Goal: Understand process/instructions: Learn how to perform a task or action

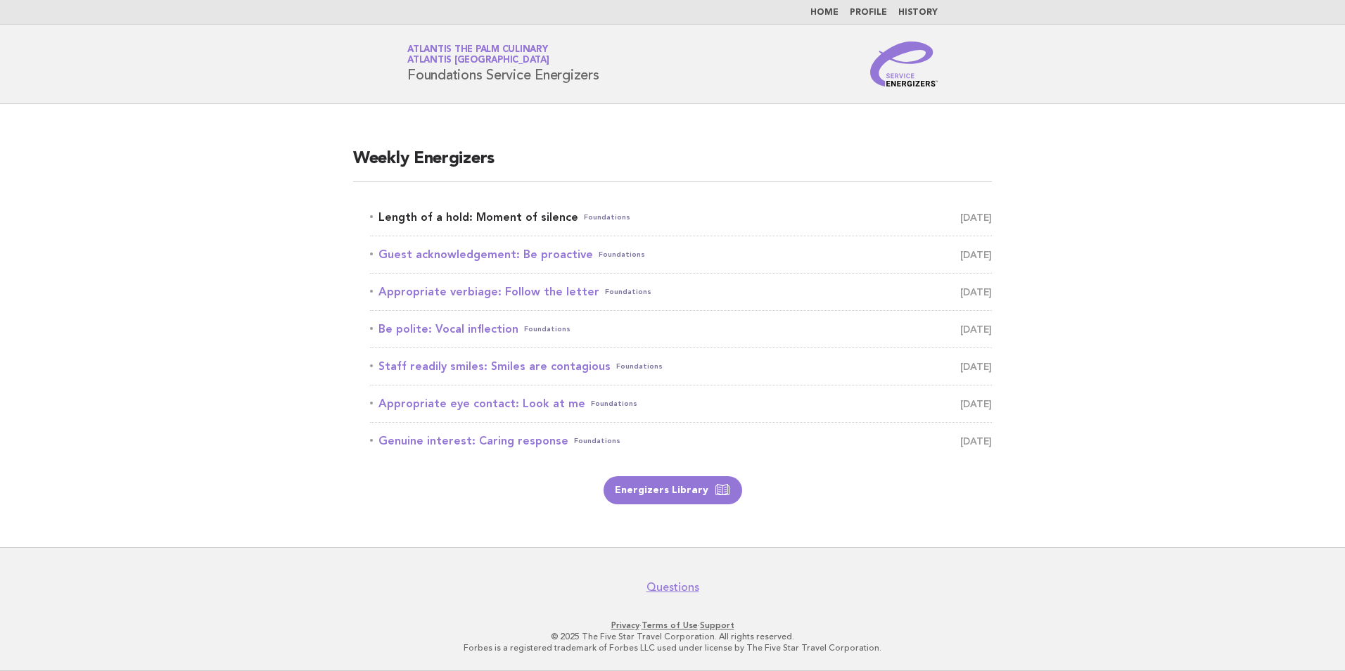
click at [476, 224] on link "Length of a hold: Moment of silence Foundations [DATE]" at bounding box center [681, 218] width 622 height 20
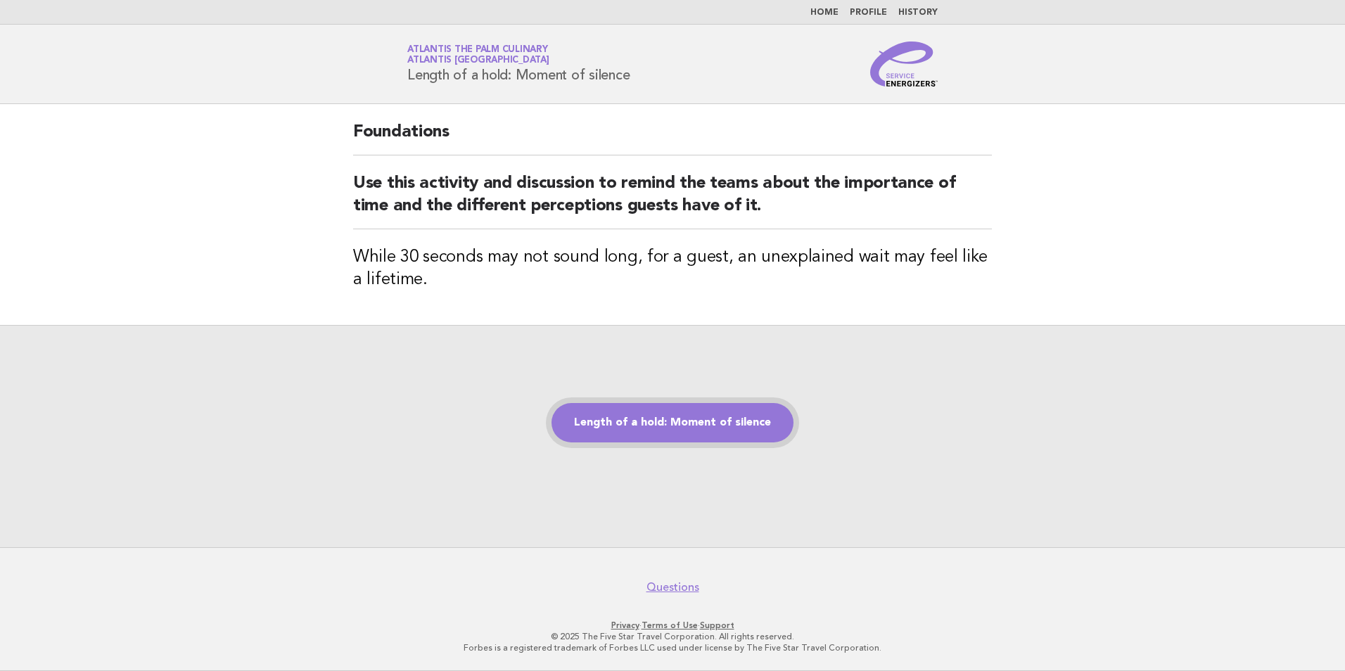
click at [709, 424] on link "Length of a hold: Moment of silence" at bounding box center [673, 422] width 242 height 39
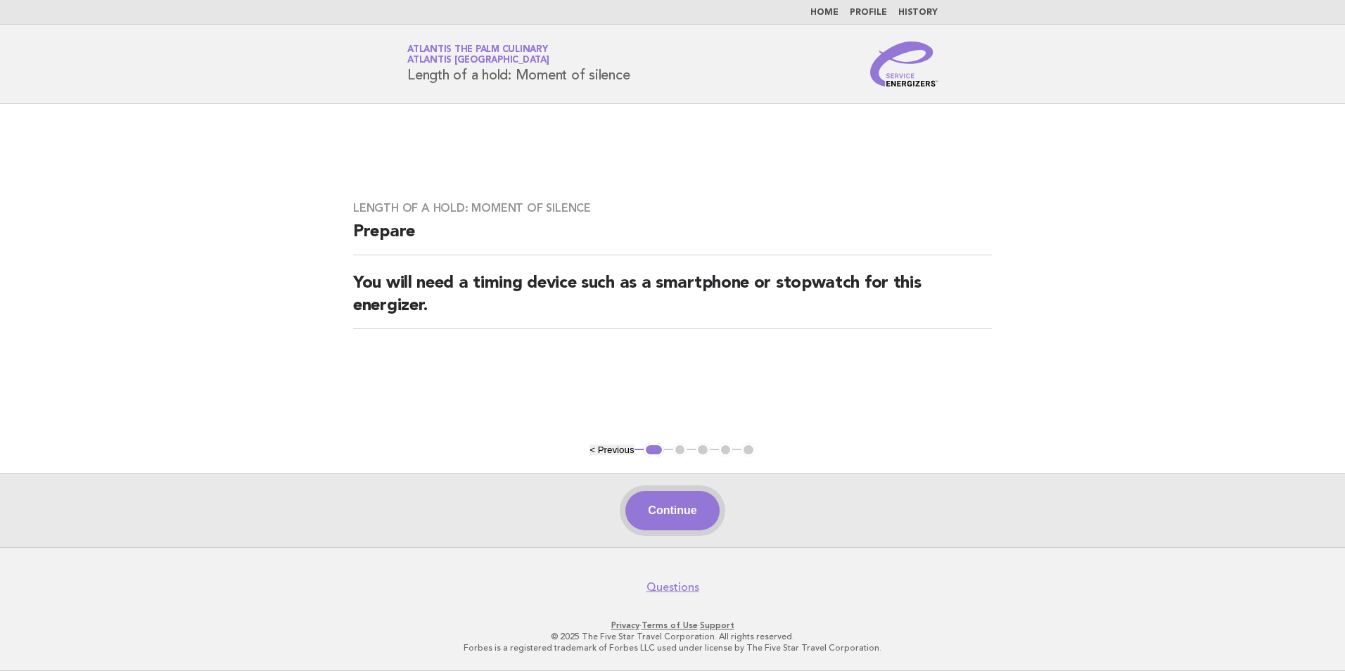
click at [673, 496] on button "Continue" at bounding box center [672, 510] width 94 height 39
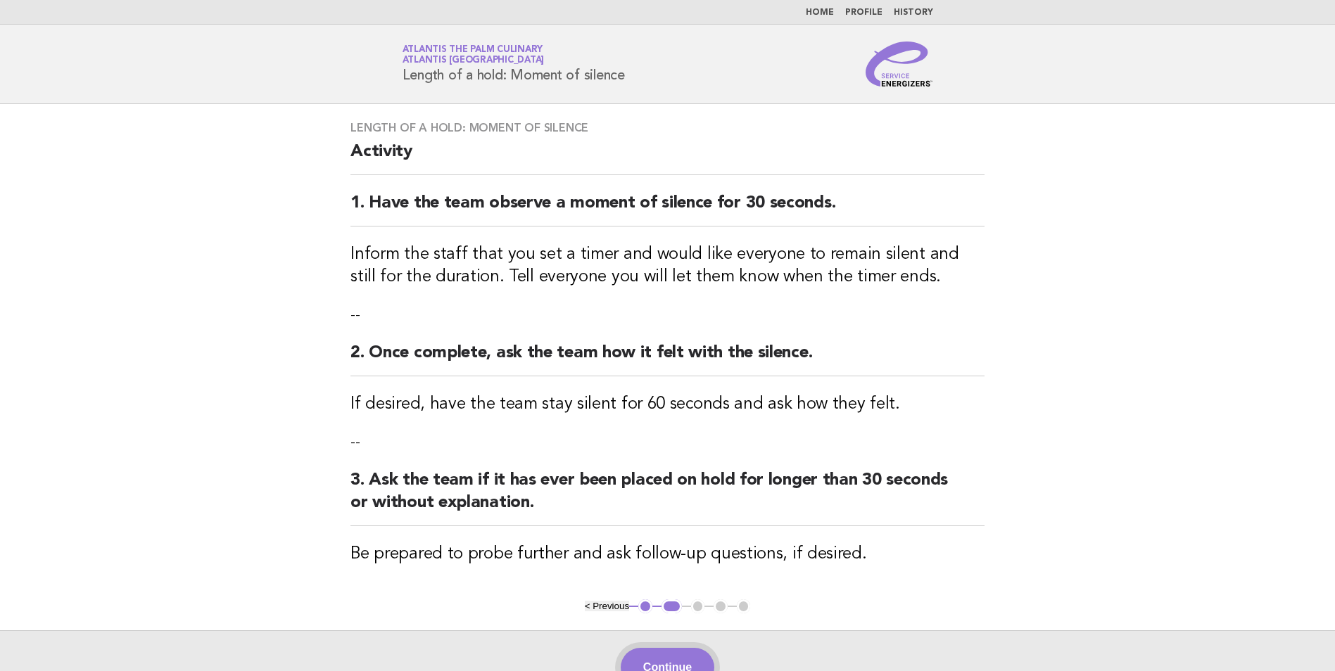
click at [692, 658] on button "Continue" at bounding box center [667, 667] width 94 height 39
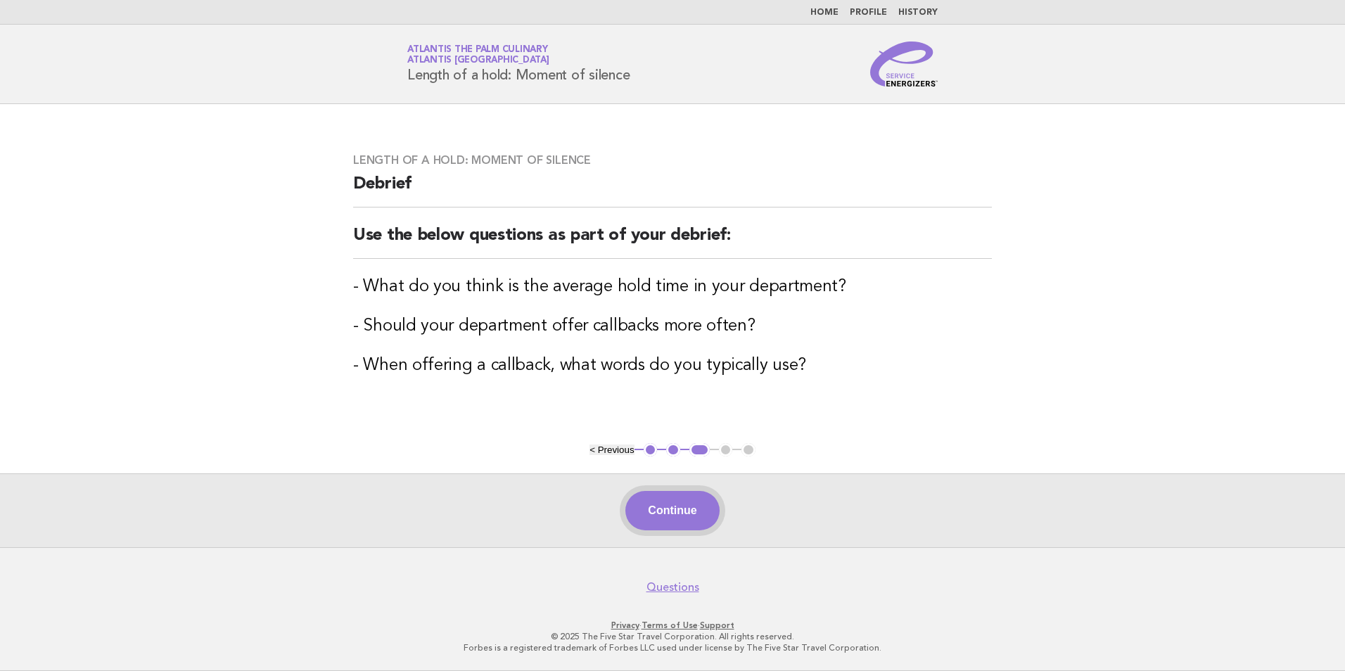
click at [689, 507] on button "Continue" at bounding box center [672, 510] width 94 height 39
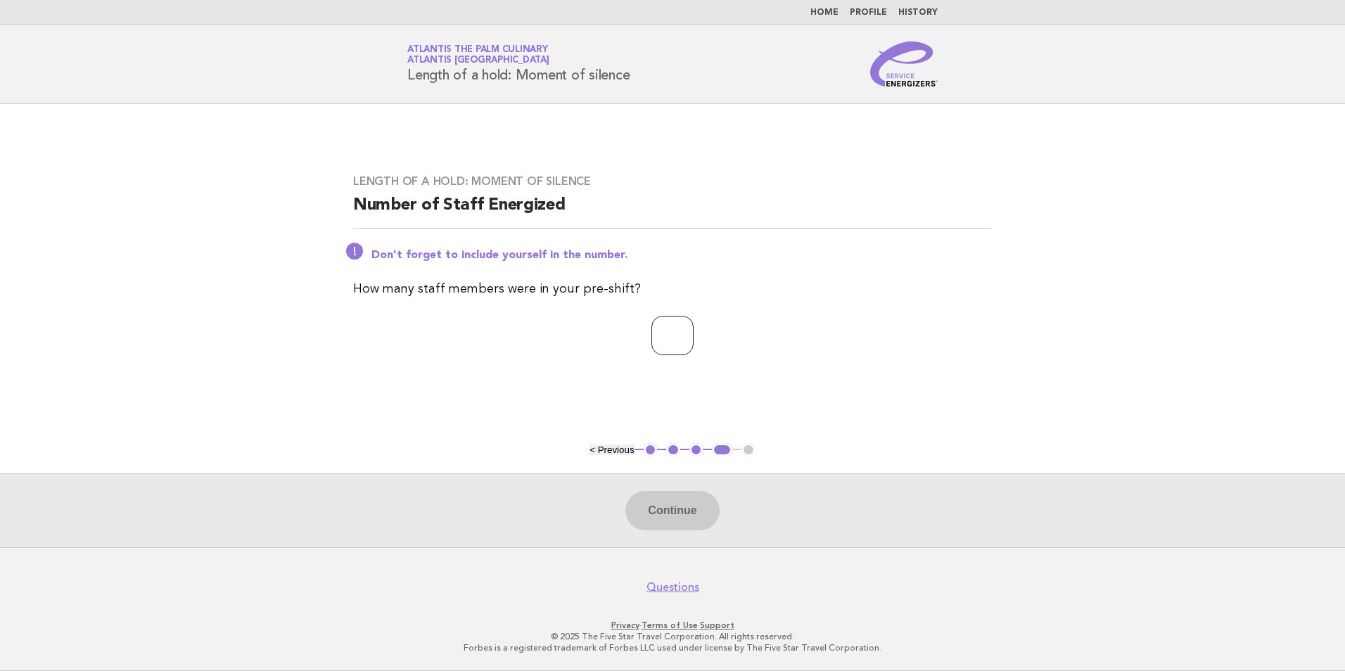
click at [651, 338] on input "number" at bounding box center [672, 335] width 42 height 39
type input "**"
click at [692, 504] on button "Continue" at bounding box center [672, 510] width 94 height 39
